Goal: Task Accomplishment & Management: Use online tool/utility

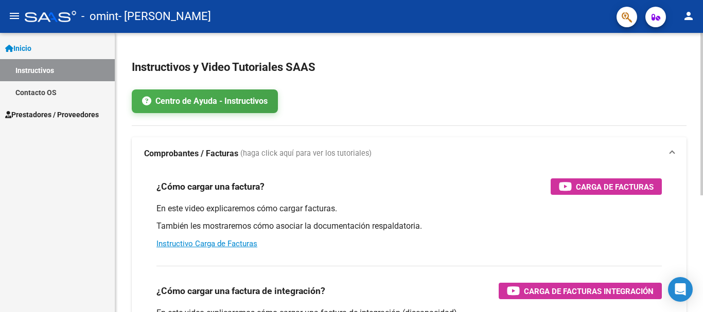
click at [695, 16] on div "menu - omint - [PERSON_NAME] SOLEDAD person Inicio Instructivos Contacto OS Pre…" at bounding box center [351, 156] width 703 height 312
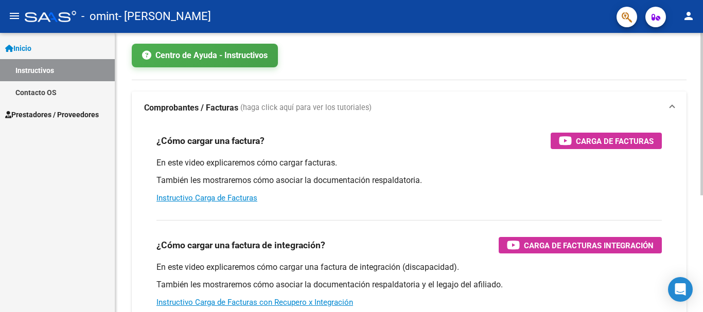
scroll to position [48, 0]
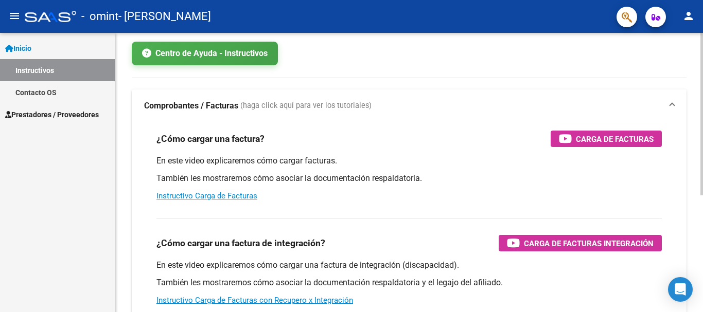
click at [695, 74] on div at bounding box center [701, 142] width 3 height 163
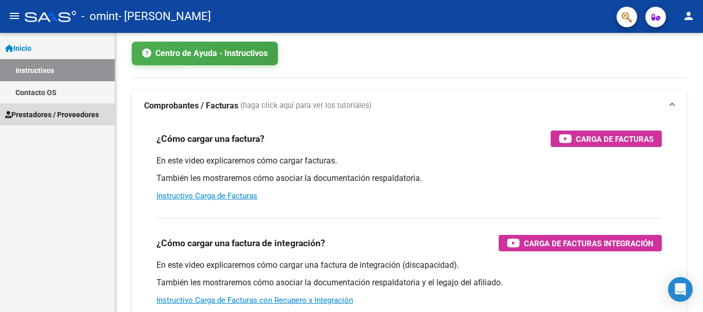
click at [67, 109] on span "Prestadores / Proveedores" at bounding box center [52, 114] width 94 height 11
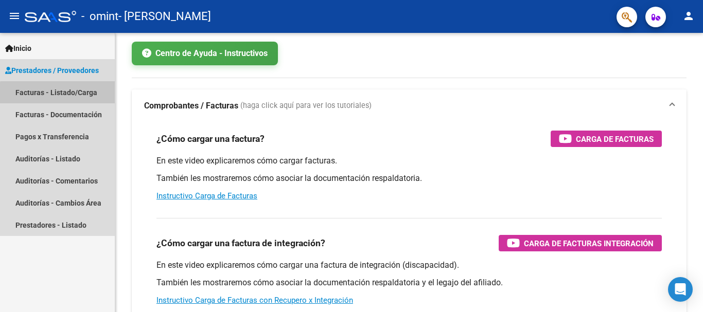
click at [66, 97] on link "Facturas - Listado/Carga" at bounding box center [57, 92] width 115 height 22
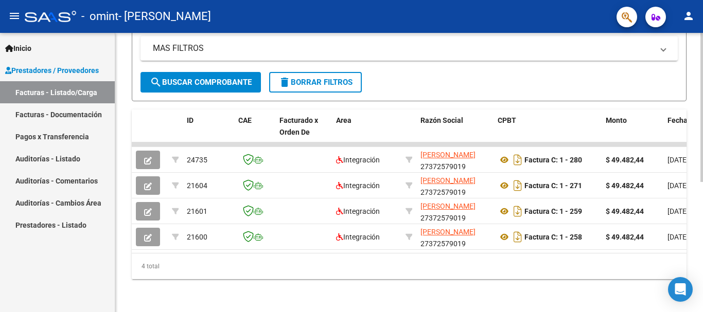
scroll to position [242, 0]
click at [695, 177] on div at bounding box center [701, 237] width 3 height 149
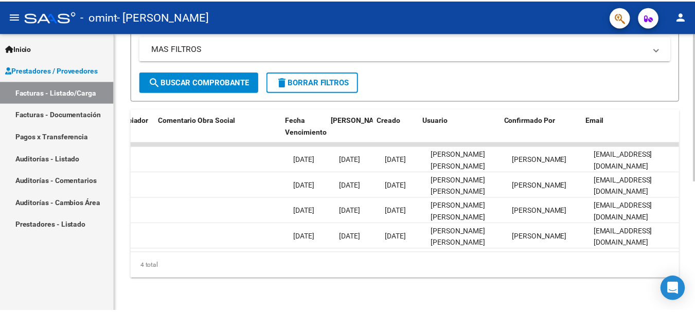
scroll to position [0, 1615]
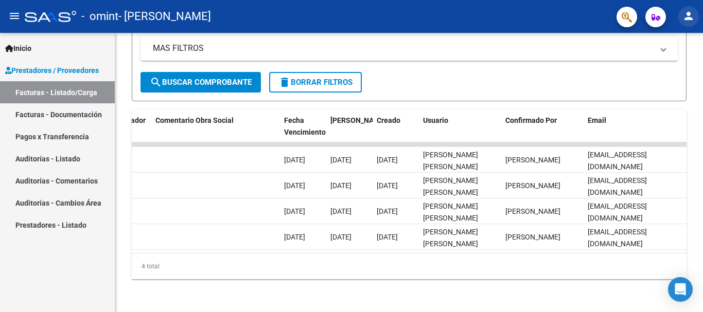
click at [691, 14] on mat-icon "person" at bounding box center [688, 16] width 12 height 12
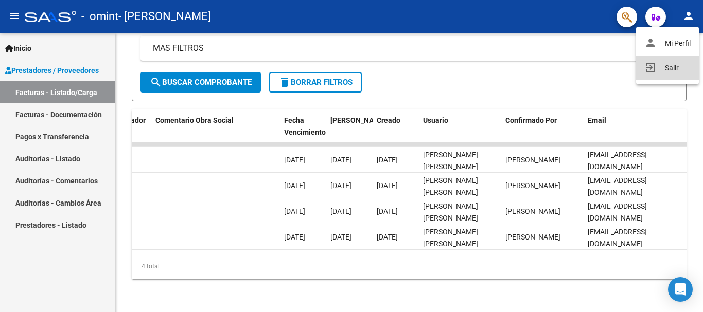
click at [678, 62] on button "exit_to_app Salir" at bounding box center [667, 68] width 63 height 25
